Goal: Information Seeking & Learning: Learn about a topic

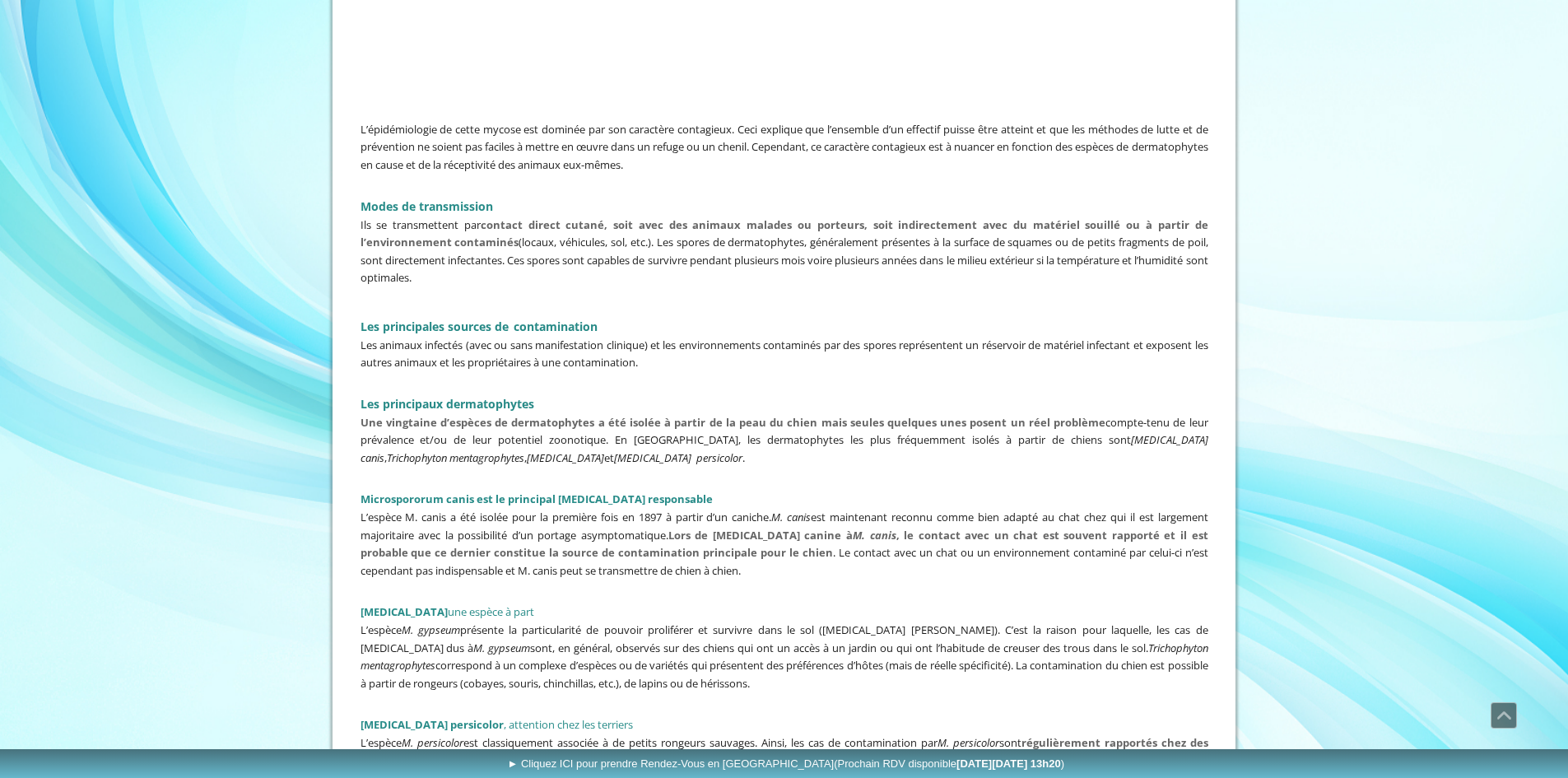
scroll to position [1317, 0]
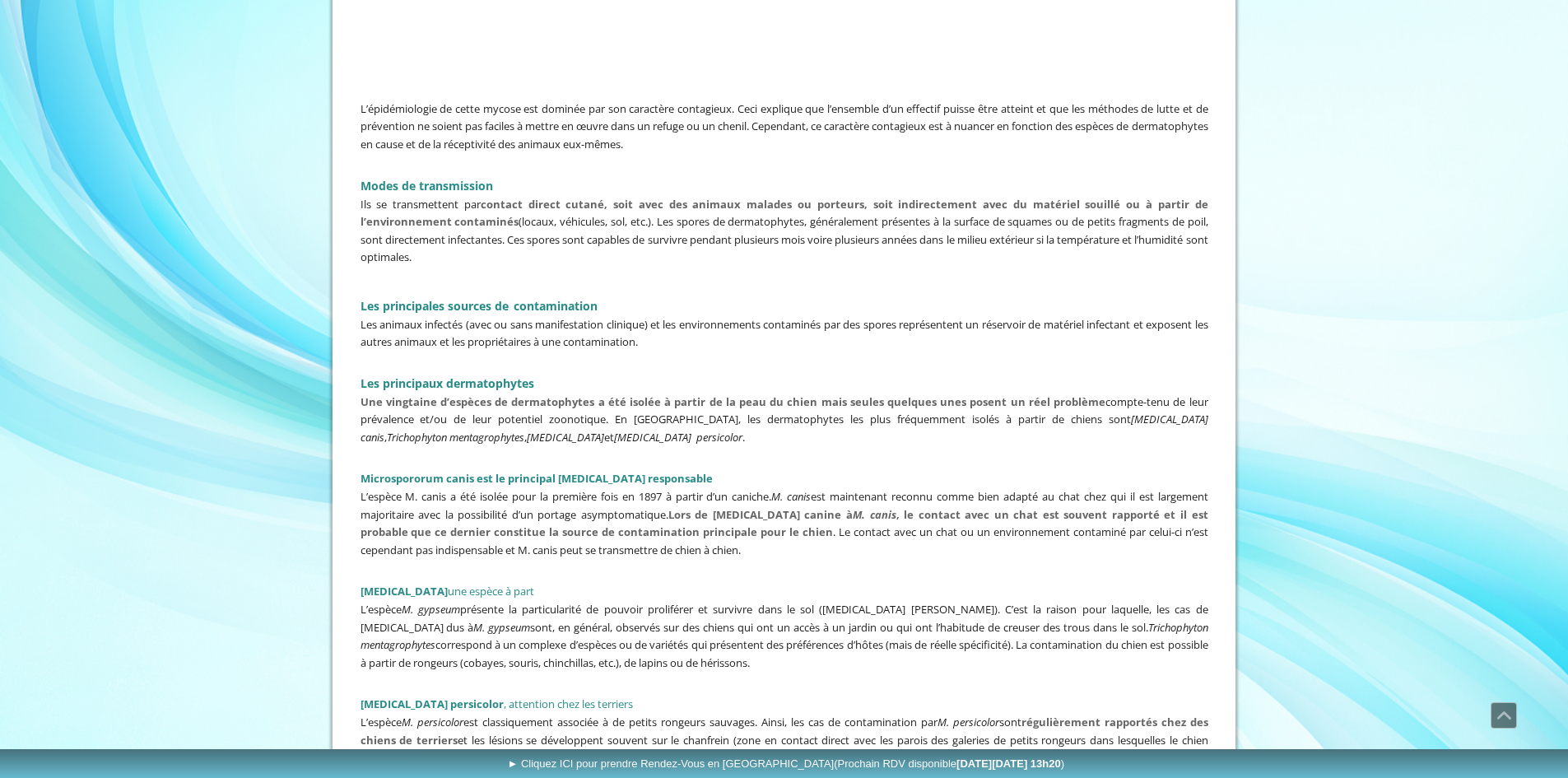
drag, startPoint x: 339, startPoint y: 585, endPoint x: 853, endPoint y: 667, distance: 520.5
click at [853, 667] on p "L’espèce M. gypseum présente la particularité de pouvoir proliférer et survivre…" at bounding box center [784, 636] width 848 height 71
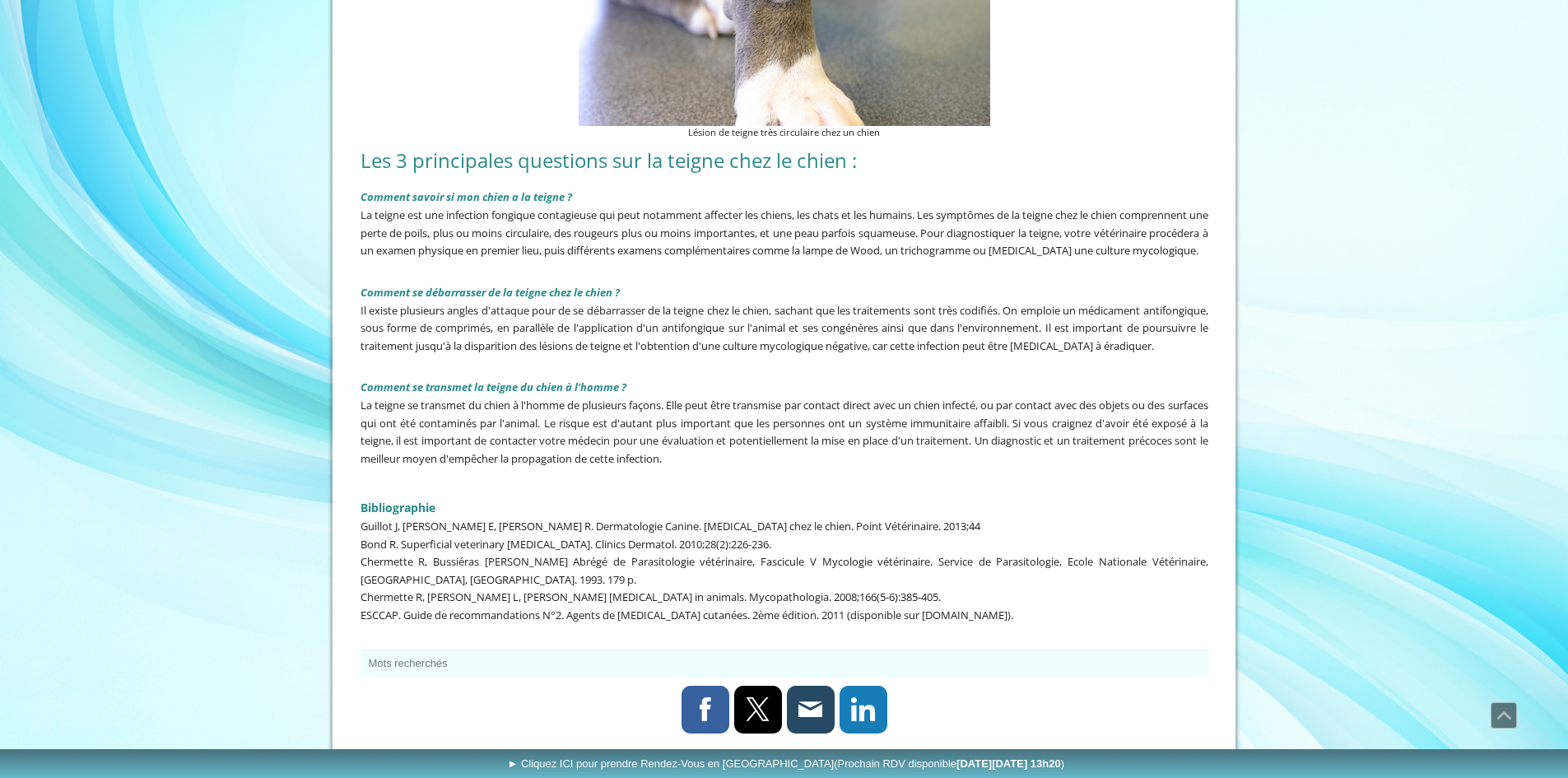
scroll to position [3871, 0]
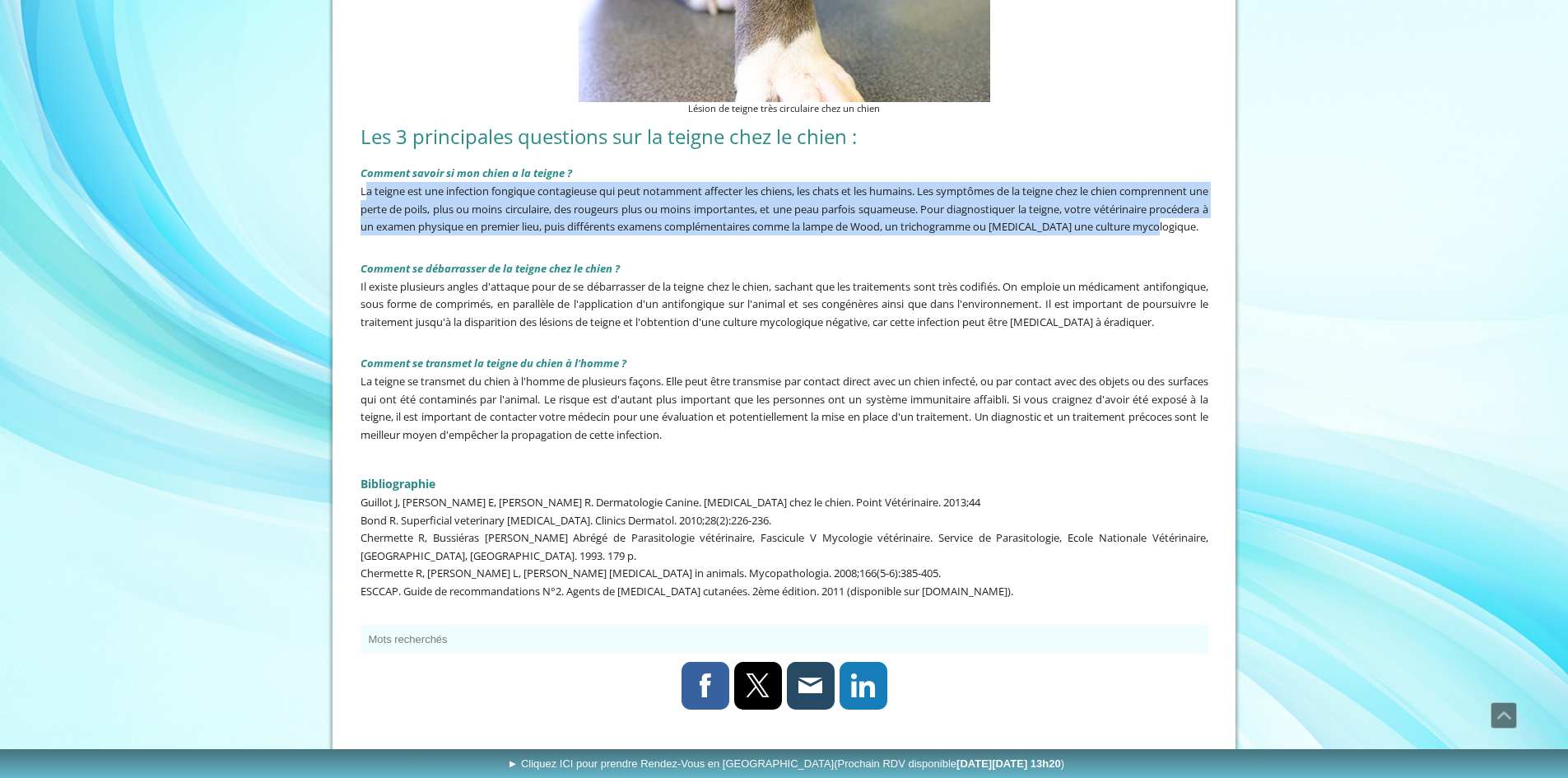
drag, startPoint x: 363, startPoint y: 190, endPoint x: 497, endPoint y: 237, distance: 142.0
click at [497, 235] on p "La teigne est une infection fongique contagieuse qui peut notamment affecter le…" at bounding box center [784, 208] width 848 height 53
drag, startPoint x: 379, startPoint y: 206, endPoint x: 486, endPoint y: 246, distance: 114.2
click at [486, 246] on div "Comment savoir si mon chien a la teigne ? La teigne est une infection fongique …" at bounding box center [784, 300] width 856 height 294
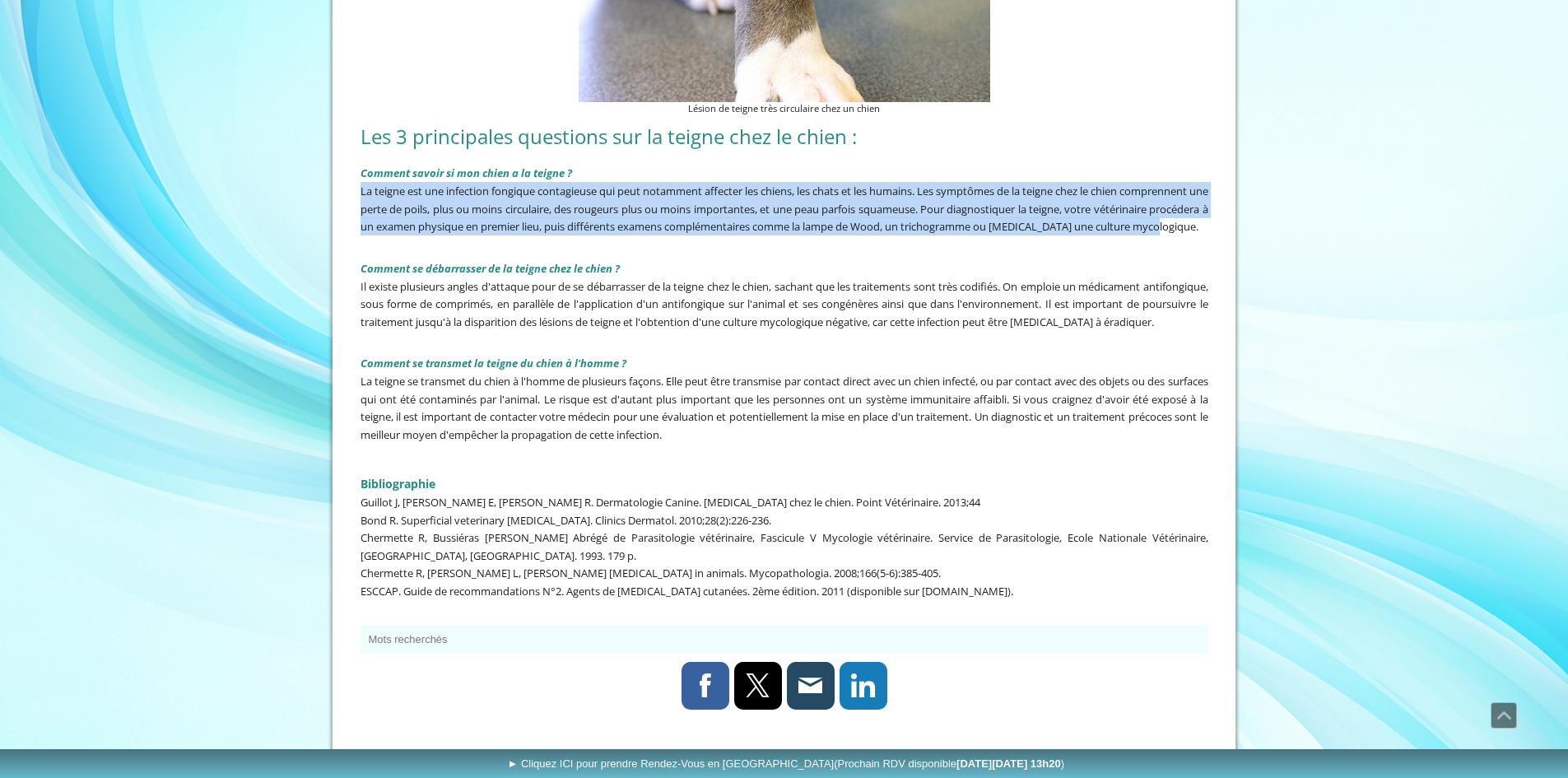
click at [486, 235] on p "La teigne est une infection fongique contagieuse qui peut notamment affecter le…" at bounding box center [784, 208] width 848 height 53
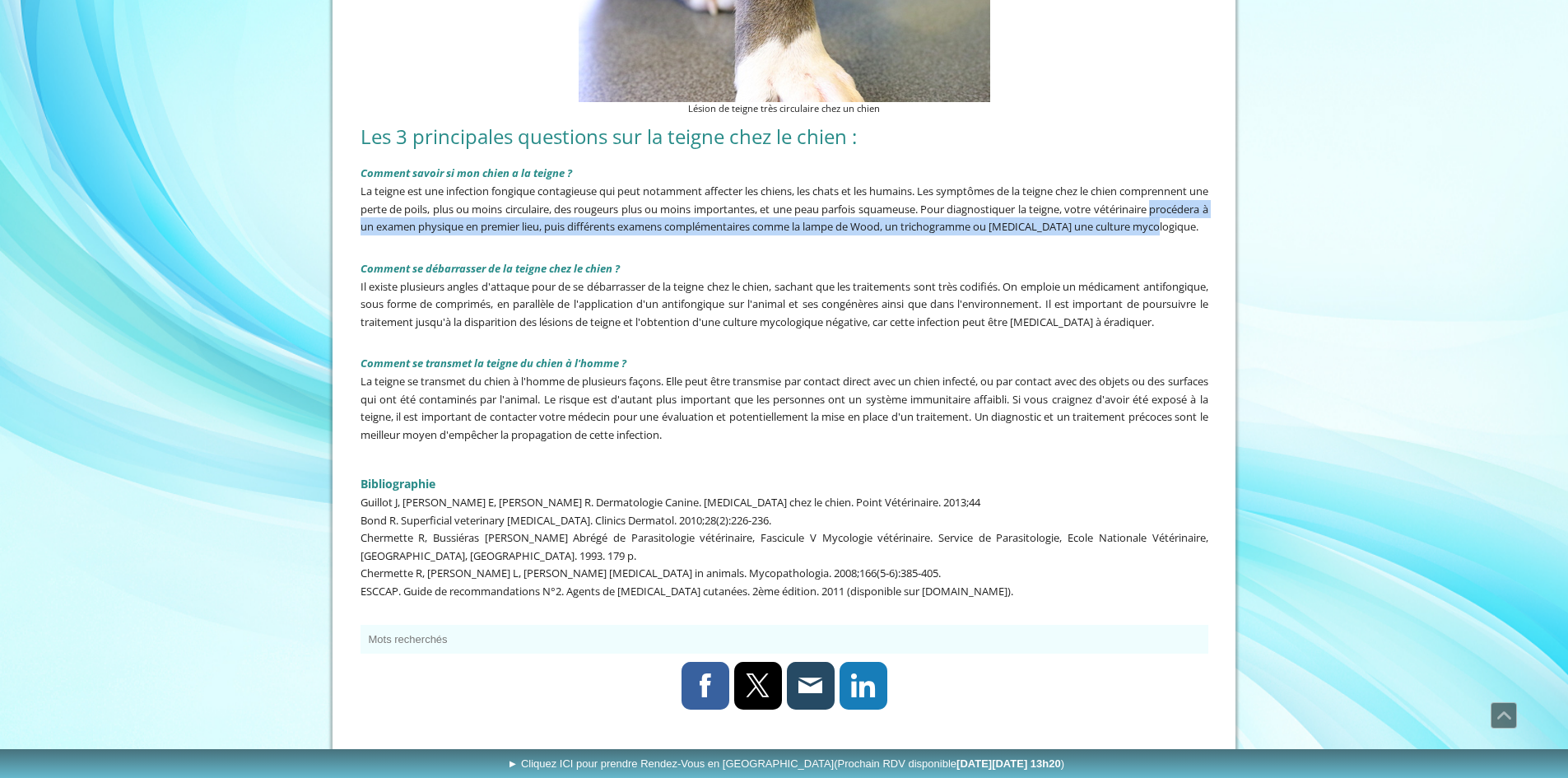
drag, startPoint x: 359, startPoint y: 226, endPoint x: 454, endPoint y: 250, distance: 98.0
click at [454, 250] on div "Comment savoir si mon chien a la teigne ? La teigne est une infection fongique …" at bounding box center [784, 300] width 856 height 294
click at [454, 235] on p "La teigne est une infection fongique contagieuse qui peut notamment affecter le…" at bounding box center [784, 208] width 848 height 53
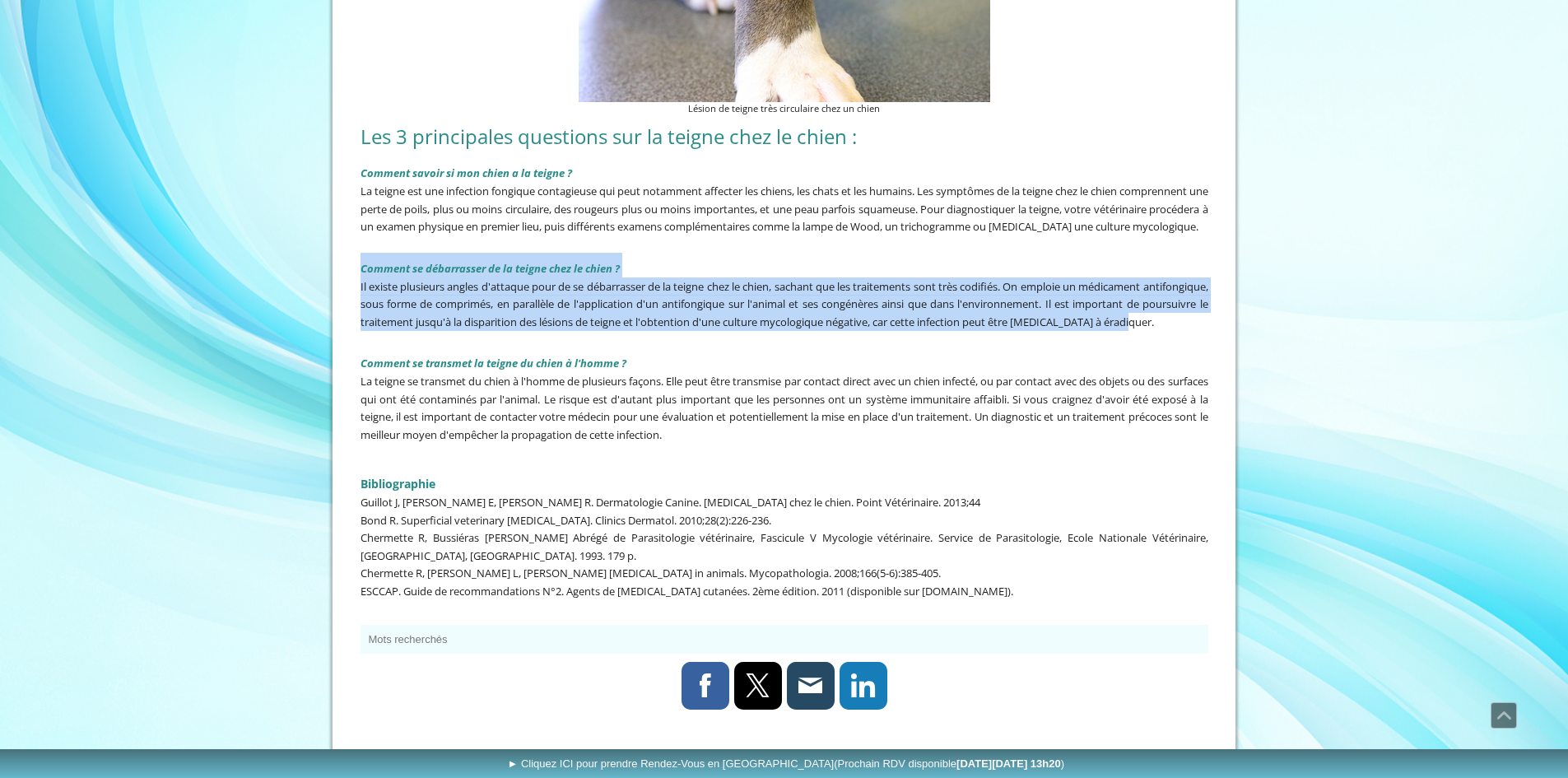
drag, startPoint x: 353, startPoint y: 273, endPoint x: 1212, endPoint y: 345, distance: 862.0
click at [1212, 345] on div "Comment savoir si mon chien a la teigne ? La teigne est une infection fongique …" at bounding box center [784, 300] width 856 height 294
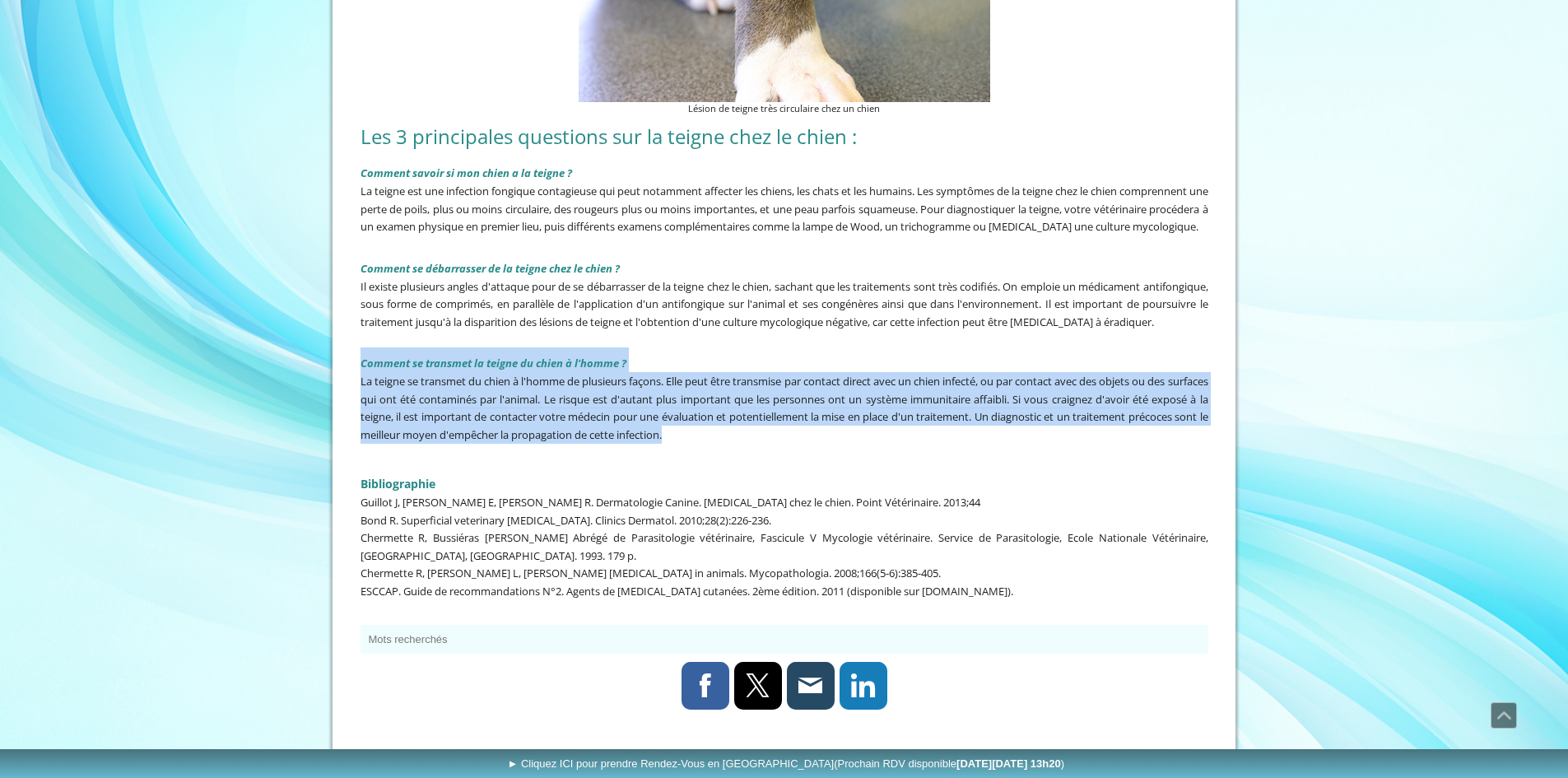
drag, startPoint x: 363, startPoint y: 372, endPoint x: 790, endPoint y: 462, distance: 436.4
click at [790, 447] on div "Comment savoir si mon chien a la teigne ? La teigne est une infection fongique …" at bounding box center [784, 300] width 856 height 294
